Goal: Task Accomplishment & Management: Use online tool/utility

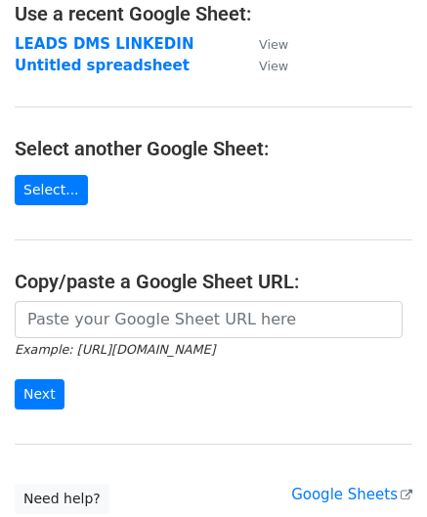
scroll to position [209, 0]
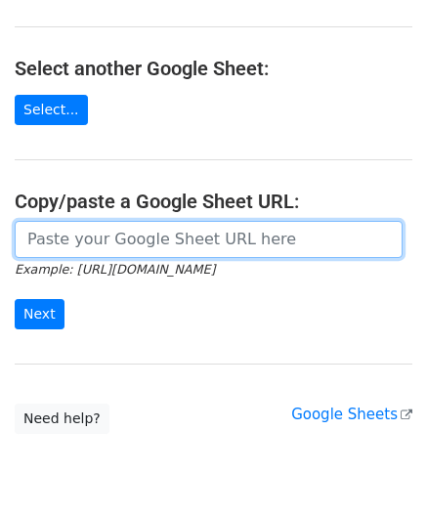
click at [143, 241] on input "url" at bounding box center [209, 239] width 388 height 37
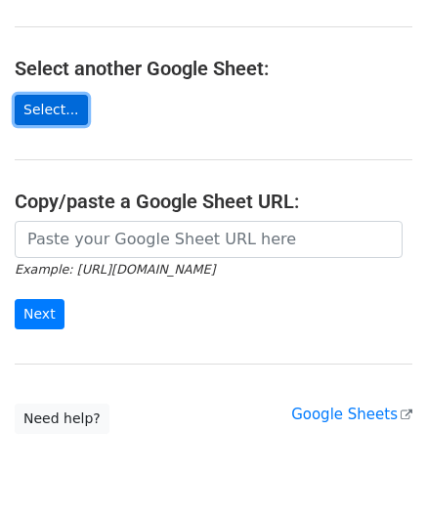
click at [53, 116] on link "Select..." at bounding box center [51, 110] width 73 height 30
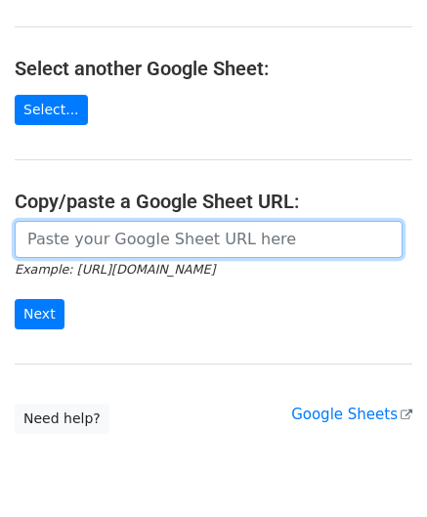
click at [160, 239] on input "url" at bounding box center [209, 239] width 388 height 37
paste input "[URL][DOMAIN_NAME]"
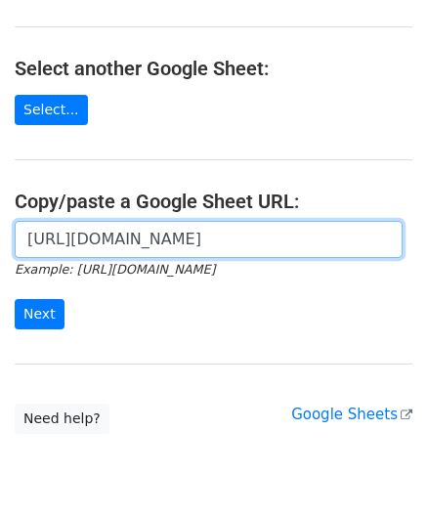
scroll to position [0, 567]
type input "[URL][DOMAIN_NAME]"
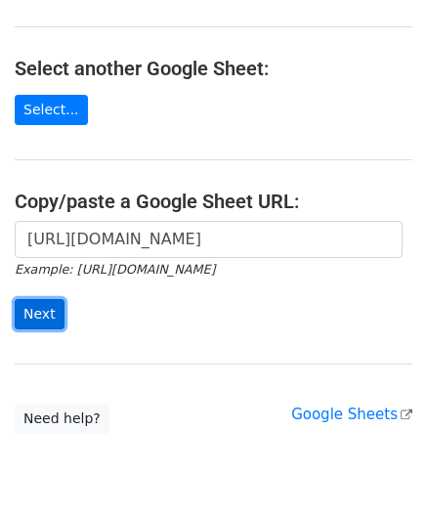
scroll to position [0, 0]
click at [29, 309] on input "Next" at bounding box center [40, 314] width 50 height 30
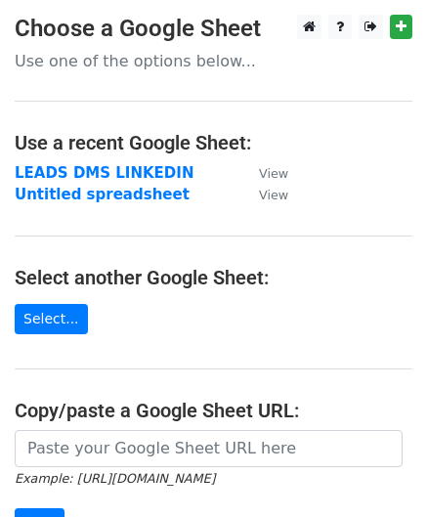
scroll to position [180, 0]
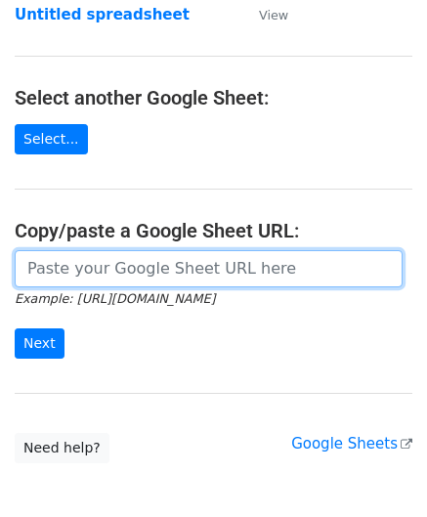
click at [86, 261] on input "url" at bounding box center [209, 268] width 388 height 37
click at [129, 253] on input "url" at bounding box center [209, 268] width 388 height 37
paste input "[URL][DOMAIN_NAME]"
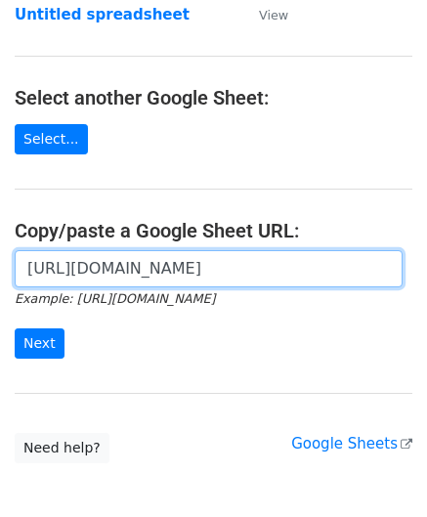
scroll to position [0, 567]
type input "[URL][DOMAIN_NAME]"
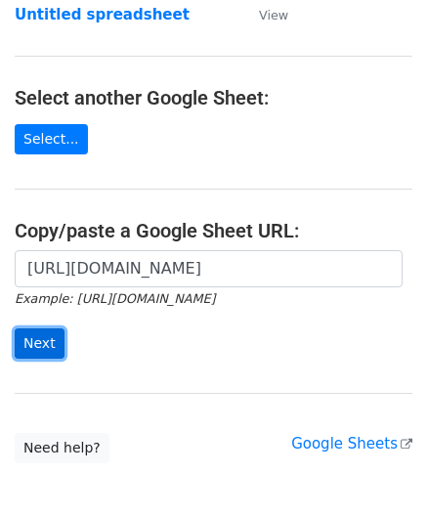
scroll to position [0, 0]
click at [39, 329] on input "Next" at bounding box center [40, 343] width 50 height 30
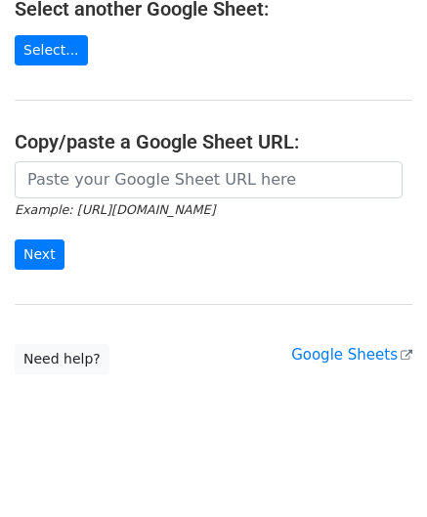
scroll to position [278, 0]
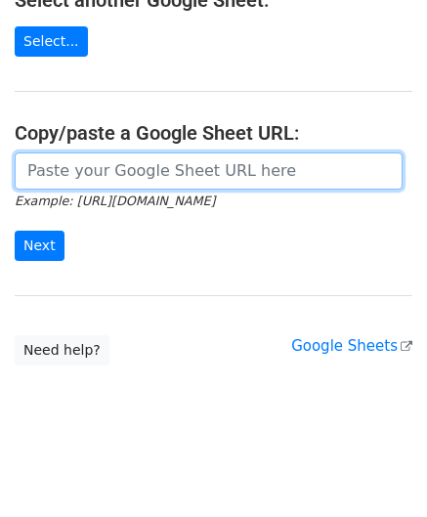
click at [119, 173] on input "url" at bounding box center [209, 170] width 388 height 37
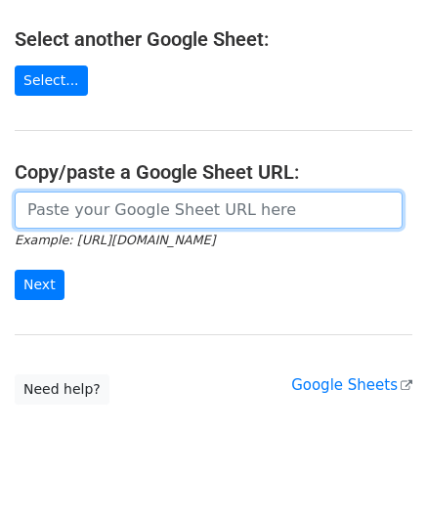
click at [145, 206] on input "url" at bounding box center [209, 210] width 388 height 37
paste input "[URL][DOMAIN_NAME]"
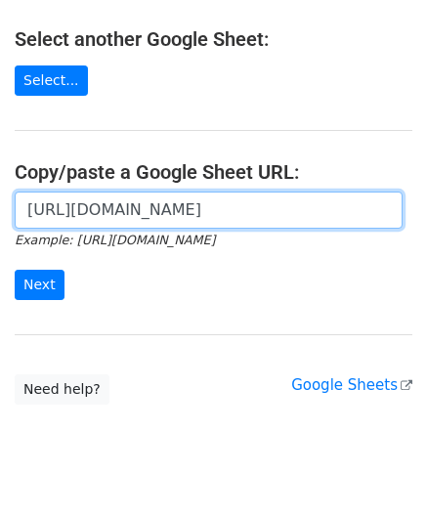
scroll to position [0, 567]
type input "https://docs.google.com/spreadsheets/d/1grgFPLYb-drUlikc-YWN4Q7buAW5rkzQLMyrdSu…"
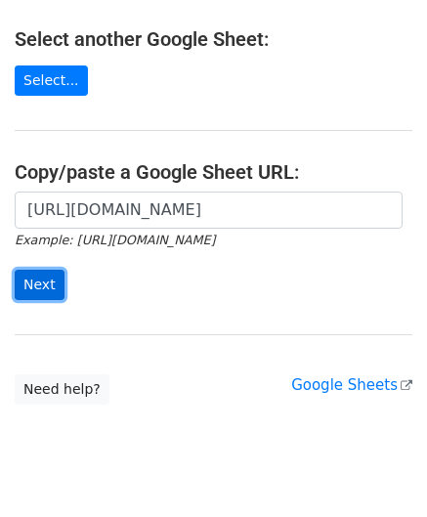
scroll to position [0, 0]
click at [41, 276] on input "Next" at bounding box center [40, 285] width 50 height 30
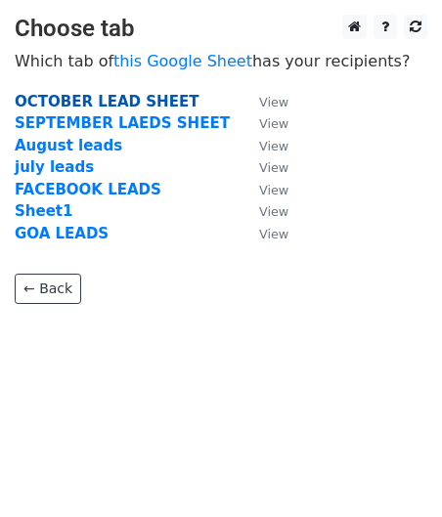
click at [135, 101] on strong "OCTOBER LEAD SHEET" at bounding box center [107, 102] width 184 height 18
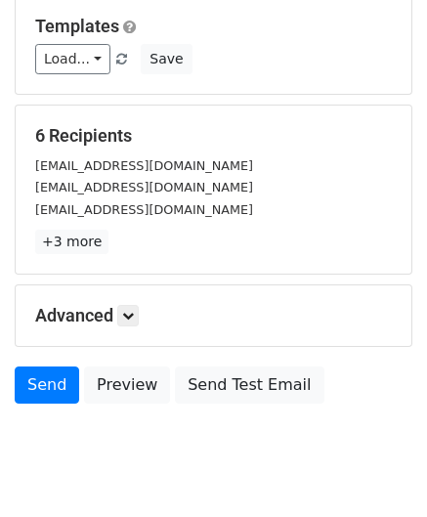
scroll to position [239, 0]
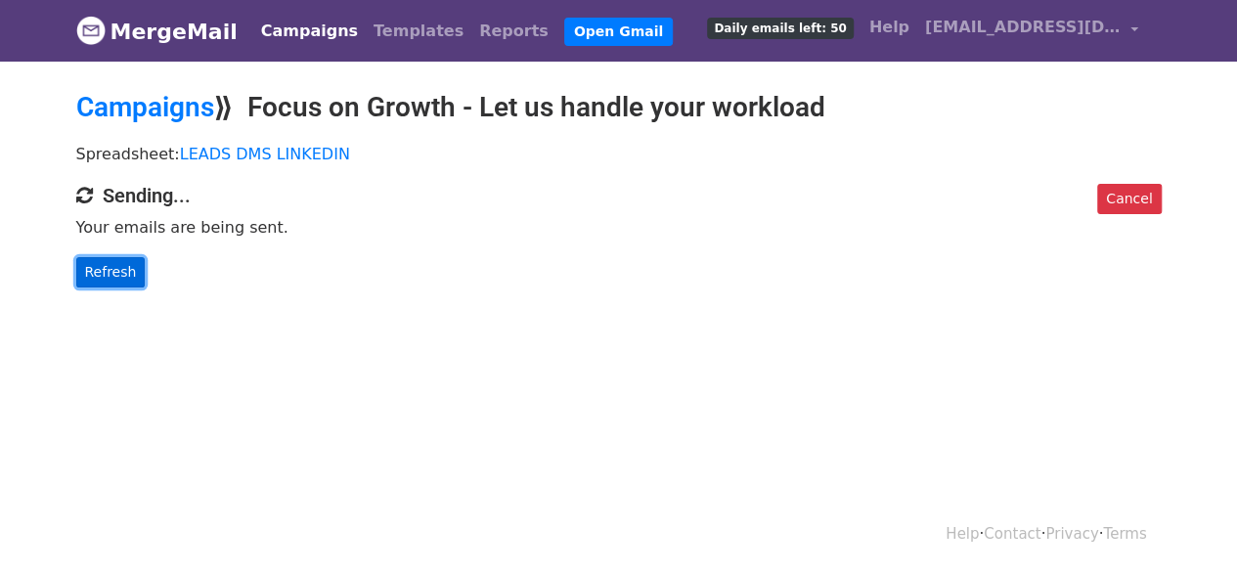
click at [89, 275] on link "Refresh" at bounding box center [110, 272] width 69 height 30
click at [226, 152] on link "LEADS DMS LINKEDIN" at bounding box center [265, 154] width 170 height 19
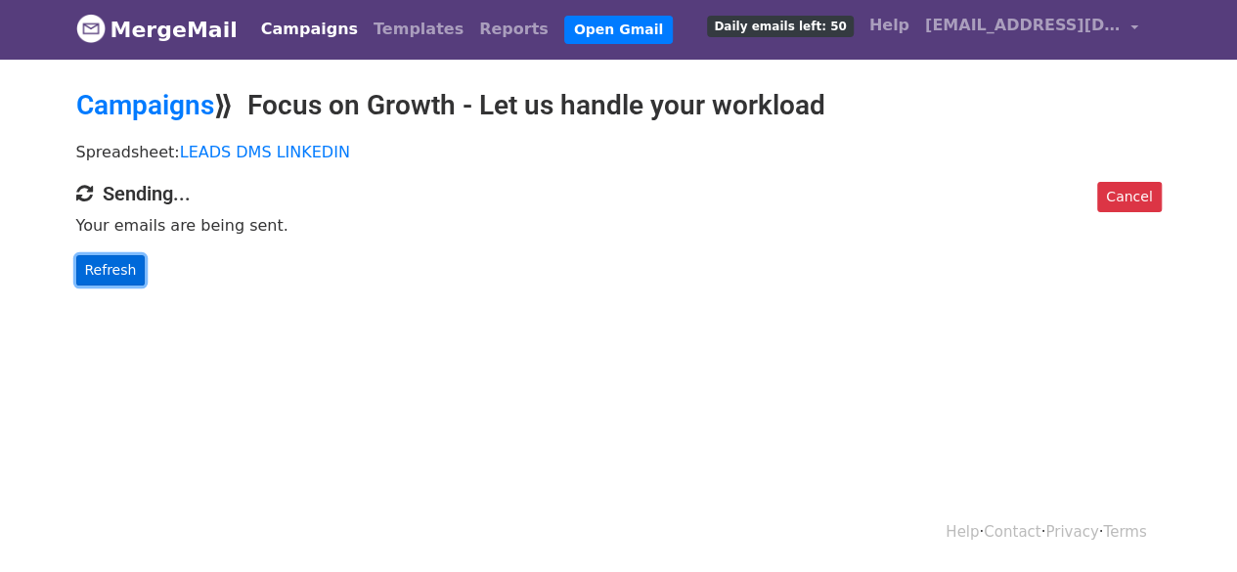
click at [105, 273] on link "Refresh" at bounding box center [110, 270] width 69 height 30
